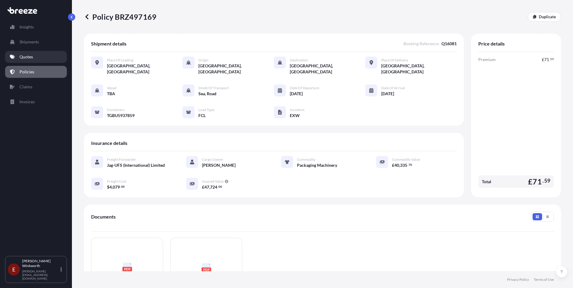
click at [29, 58] on p "Quotes" at bounding box center [25, 57] width 13 height 6
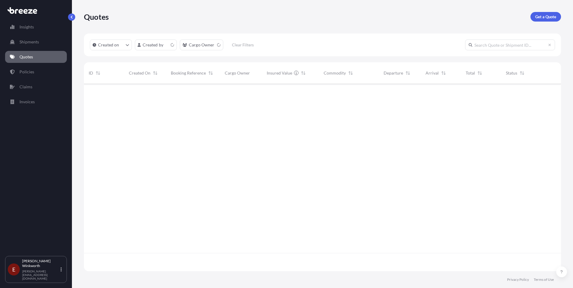
scroll to position [186, 473]
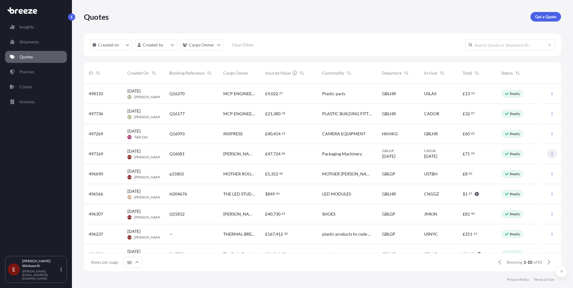
click at [552, 155] on icon "button" at bounding box center [552, 154] width 1 height 3
click at [522, 155] on p "Edit quote" at bounding box center [518, 155] width 19 height 6
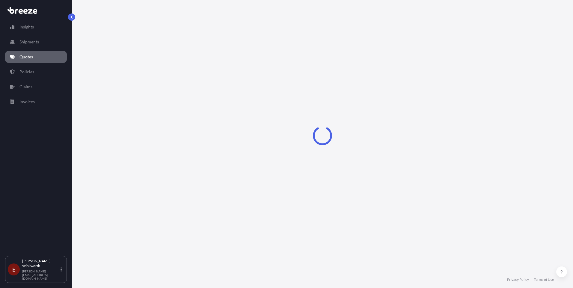
select select "Road"
select select "Sea"
select select "Road"
select select "2"
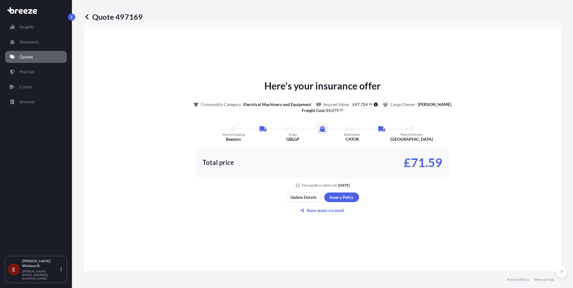
scroll to position [360, 0]
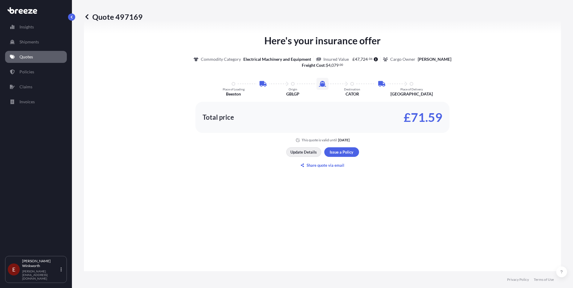
click at [299, 154] on p "Update Details" at bounding box center [303, 152] width 26 height 6
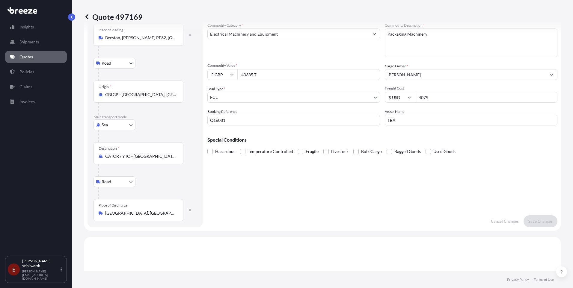
scroll to position [10, 0]
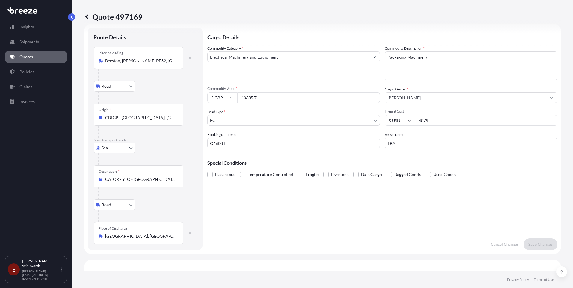
click at [442, 120] on input "4079" at bounding box center [486, 120] width 143 height 11
drag, startPoint x: 262, startPoint y: 99, endPoint x: 227, endPoint y: 99, distance: 35.7
click at [227, 99] on div "£ GBP 40335.7" at bounding box center [293, 97] width 173 height 11
type input "40601.68"
click at [432, 120] on input "4079" at bounding box center [486, 120] width 143 height 11
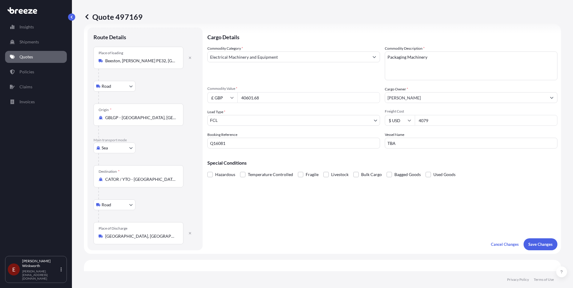
click at [408, 122] on icon at bounding box center [410, 121] width 4 height 4
click at [397, 148] on div "£ GBP" at bounding box center [397, 149] width 25 height 11
type input "£ GBP"
click at [432, 122] on input "4079" at bounding box center [486, 120] width 143 height 11
type input "4"
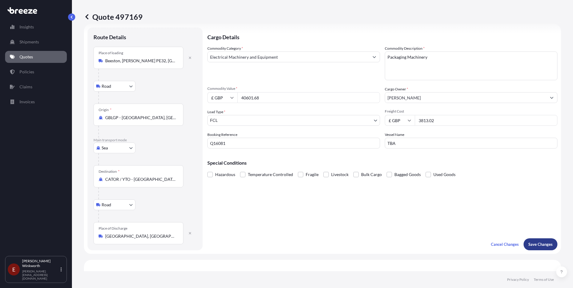
type input "3813.02"
click at [534, 243] on p "Save Changes" at bounding box center [540, 245] width 24 height 6
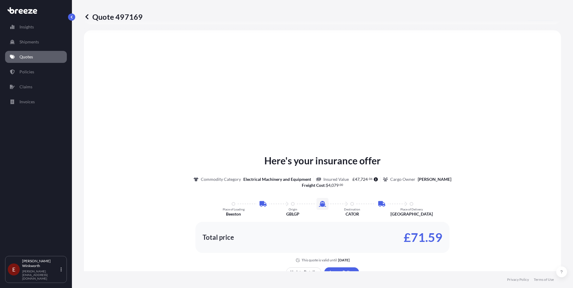
scroll to position [240, 0]
select select "Road"
select select "Sea"
select select "Road"
select select "2"
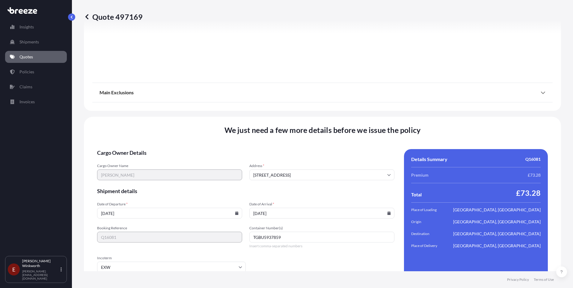
scroll to position [782, 0]
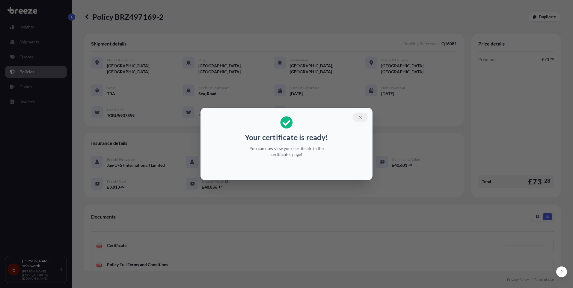
click at [359, 117] on icon "button" at bounding box center [360, 117] width 5 height 5
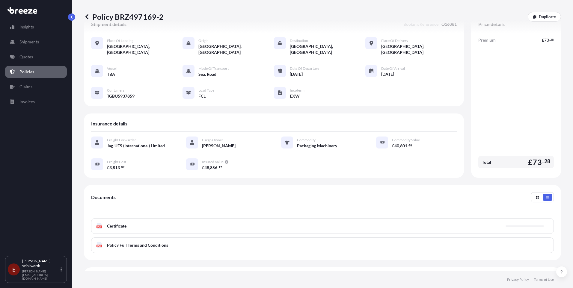
scroll to position [30, 0]
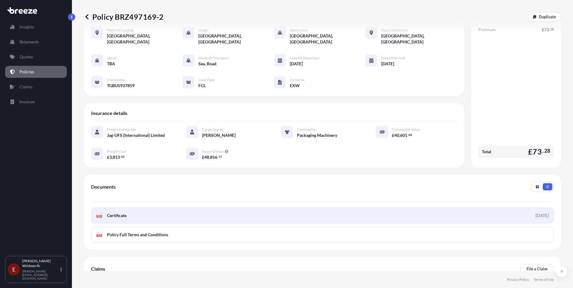
click at [98, 216] on text "PDF" at bounding box center [99, 217] width 4 height 2
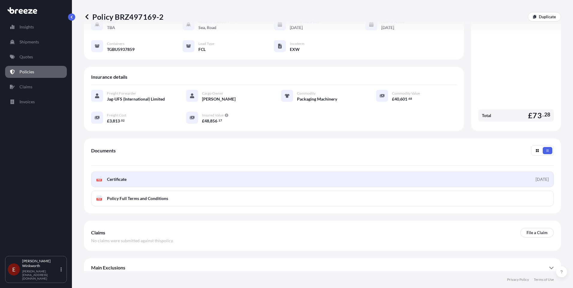
scroll to position [0, 0]
